Goal: Task Accomplishment & Management: Manage account settings

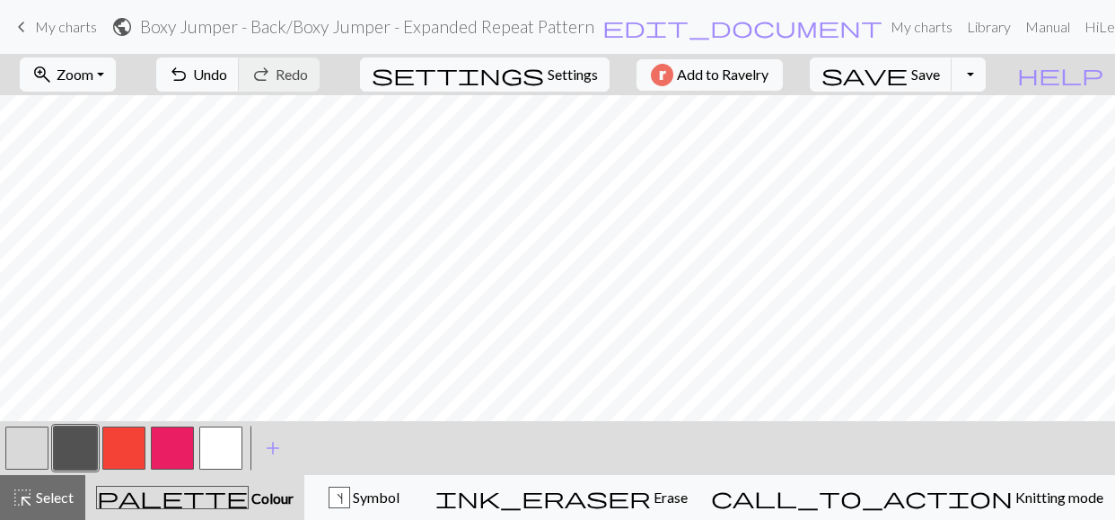
scroll to position [400, 0]
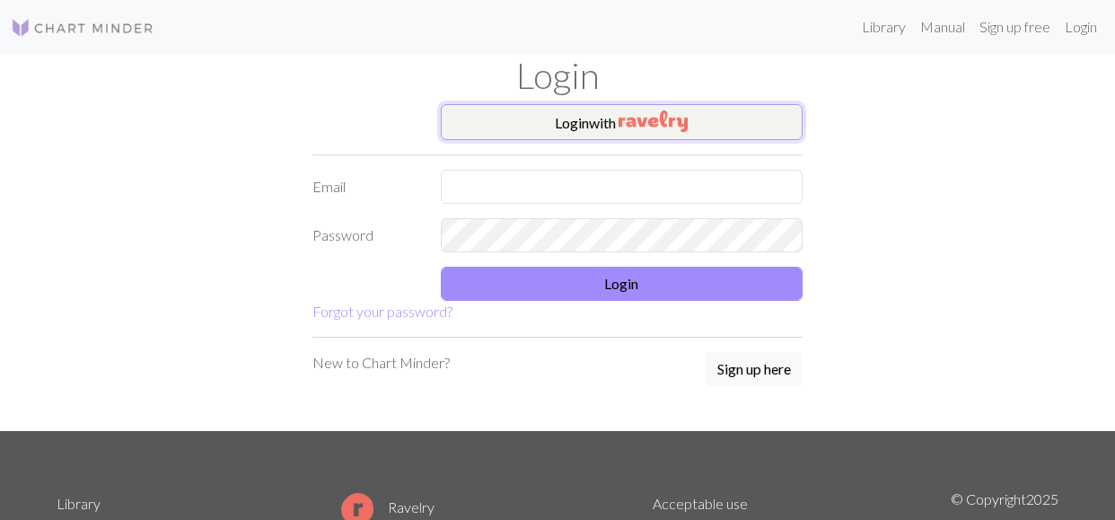
click at [565, 124] on button "Login with" at bounding box center [622, 122] width 363 height 36
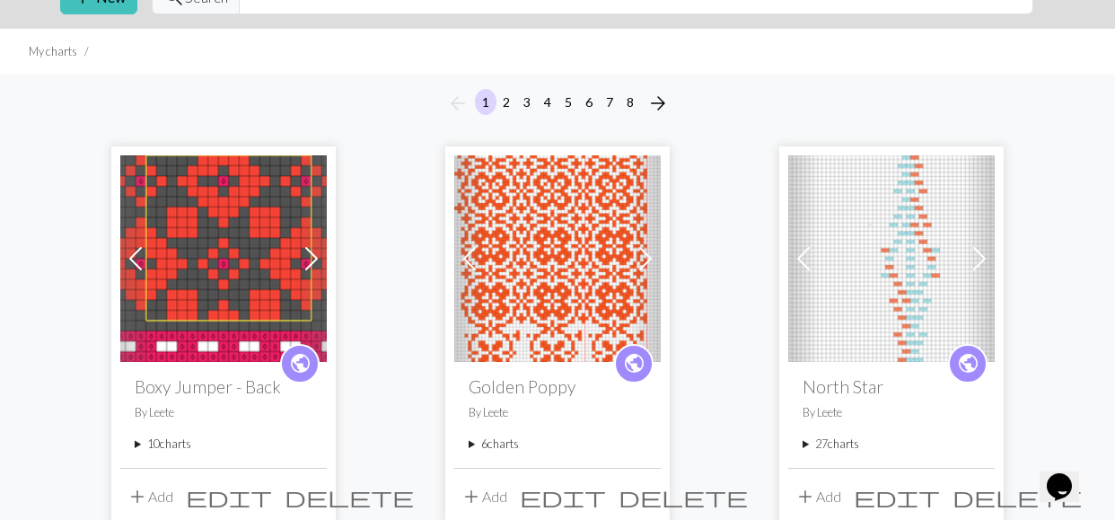
scroll to position [119, 0]
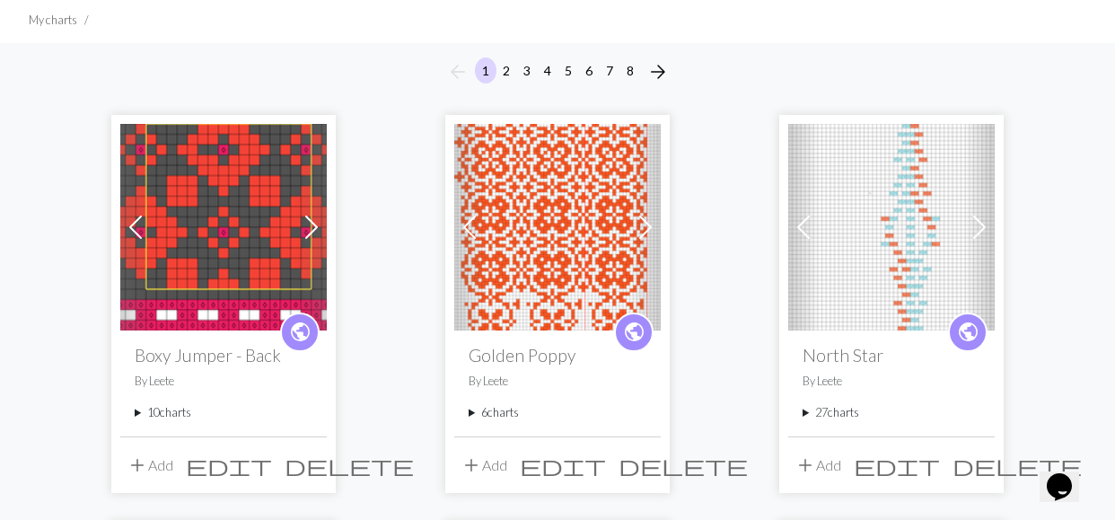
click at [141, 409] on summary "10 charts" at bounding box center [224, 412] width 178 height 17
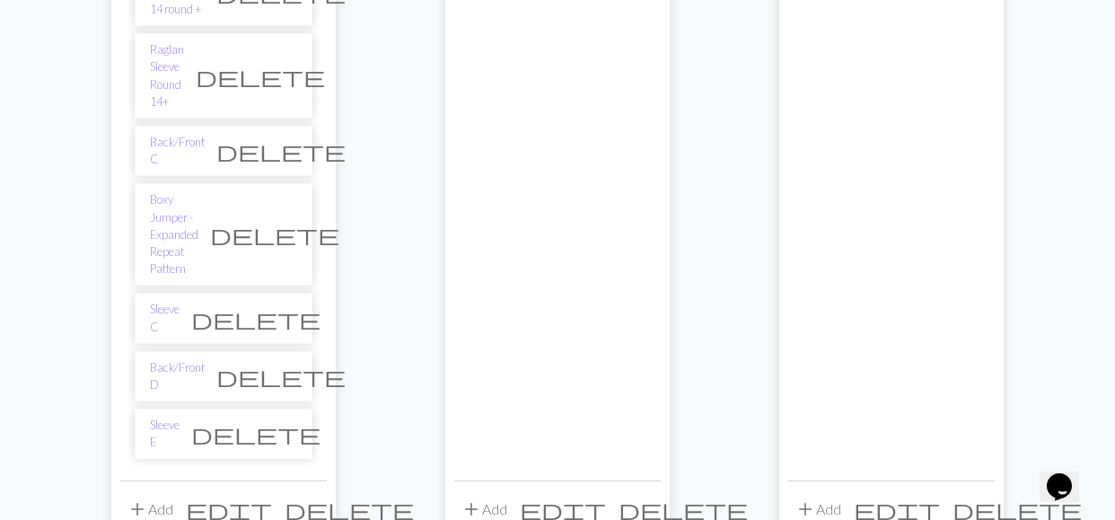
scroll to position [736, 0]
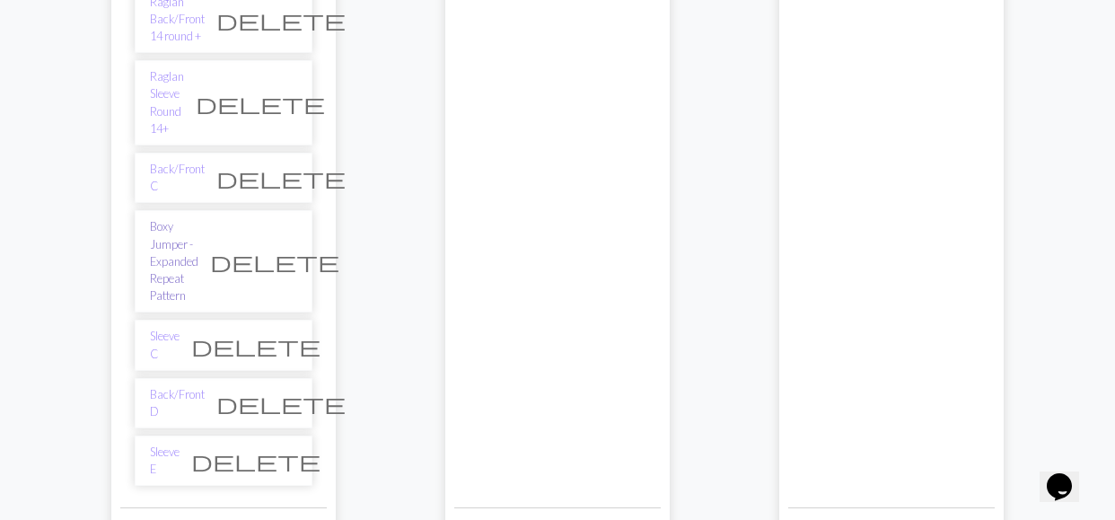
click at [165, 218] on link "Boxy Jumper - Expanded Repeat Pattern" at bounding box center [174, 261] width 48 height 86
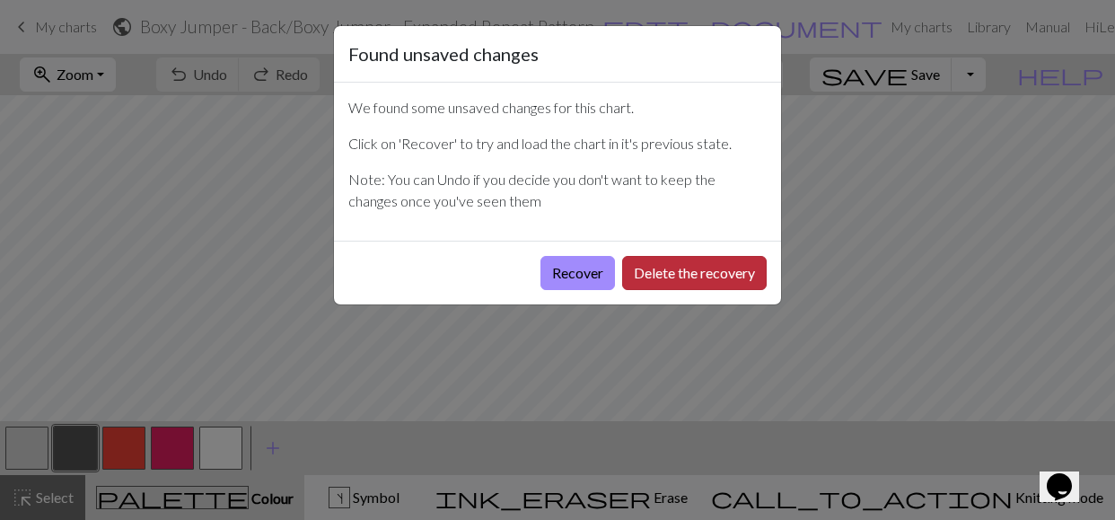
click at [669, 269] on button "Delete the recovery" at bounding box center [694, 273] width 145 height 34
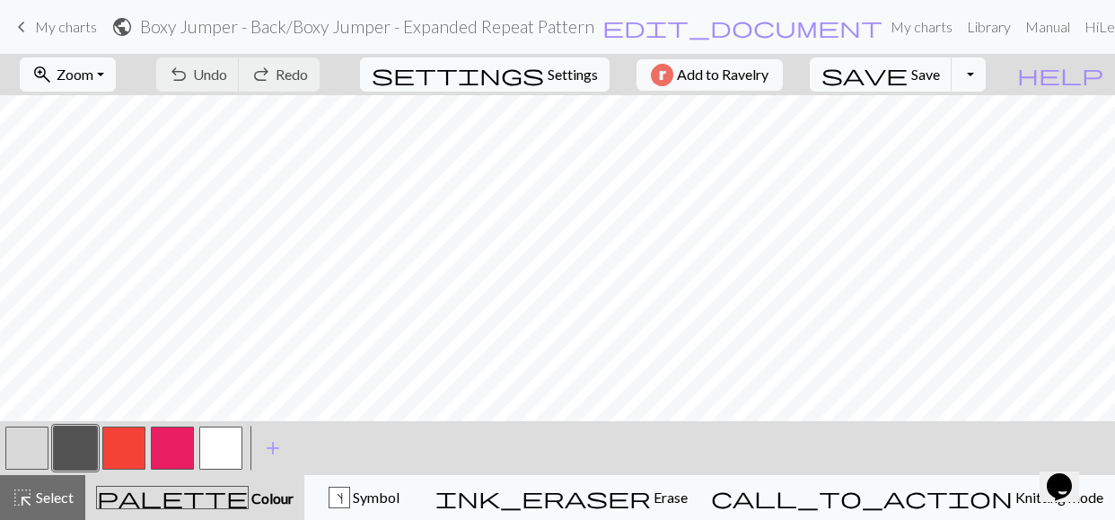
scroll to position [733, 151]
click at [132, 447] on button "button" at bounding box center [123, 447] width 43 height 43
click at [940, 70] on span "Save" at bounding box center [925, 74] width 29 height 17
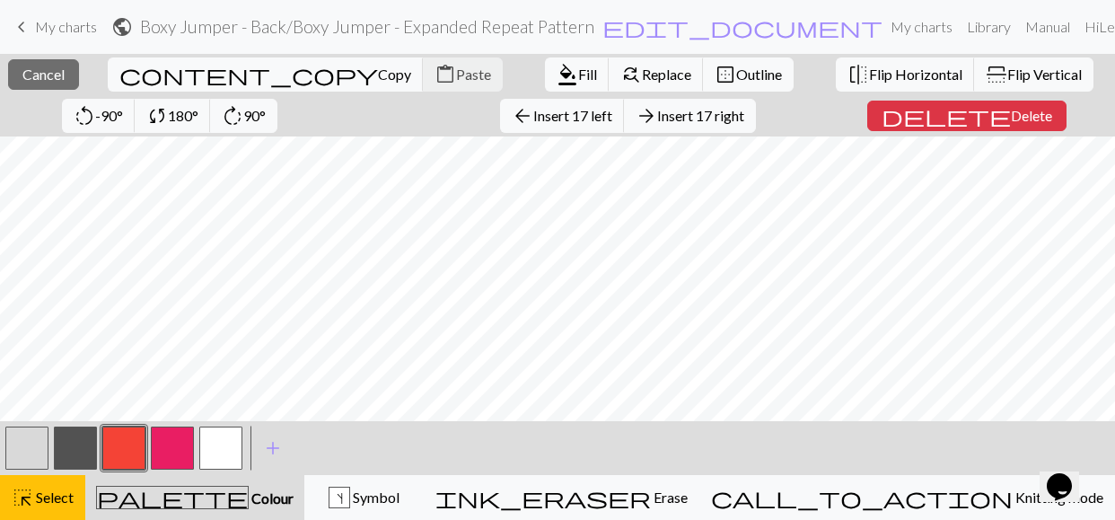
scroll to position [945, 151]
